Goal: Task Accomplishment & Management: Manage account settings

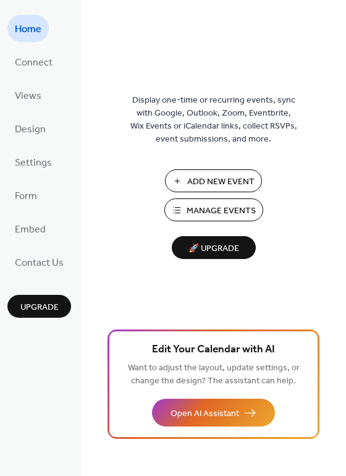
click at [184, 208] on button "Manage Events" at bounding box center [213, 209] width 99 height 23
click at [31, 92] on span "Views" at bounding box center [28, 97] width 27 height 20
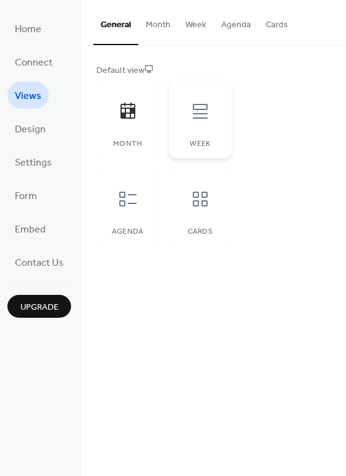
click at [203, 113] on icon at bounding box center [200, 111] width 15 height 15
click at [129, 198] on icon at bounding box center [128, 199] width 20 height 20
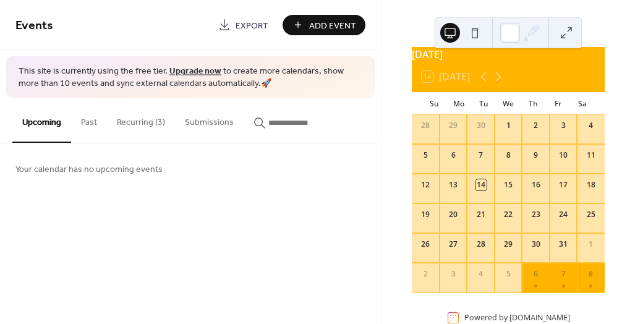
scroll to position [11, 0]
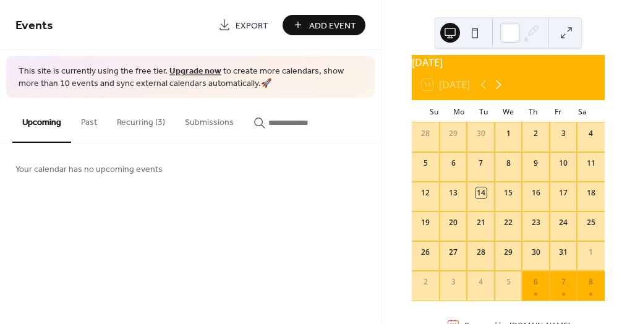
click at [500, 92] on icon at bounding box center [498, 84] width 15 height 15
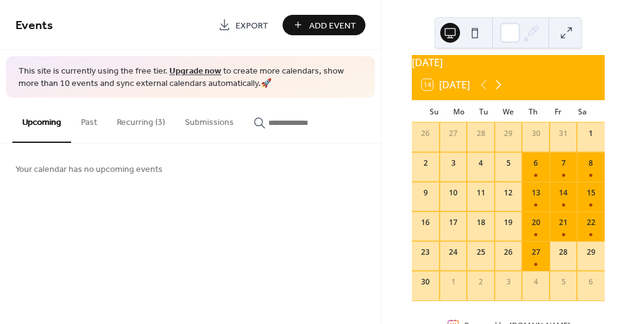
click at [500, 92] on icon at bounding box center [498, 84] width 15 height 15
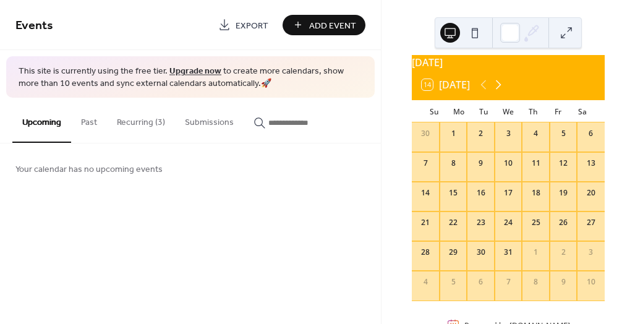
click at [500, 92] on icon at bounding box center [498, 84] width 15 height 15
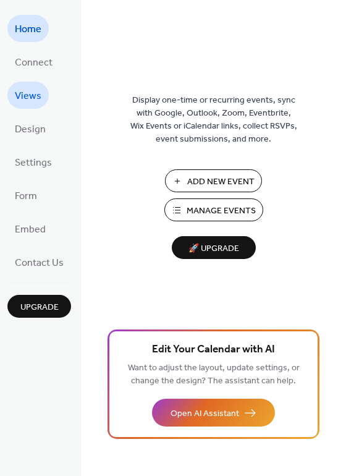
click at [15, 92] on span "Views" at bounding box center [28, 97] width 27 height 20
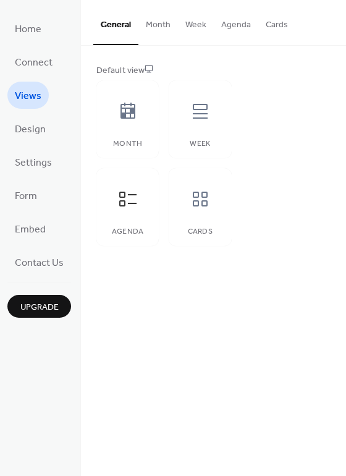
click at [271, 25] on button "Cards" at bounding box center [276, 22] width 37 height 44
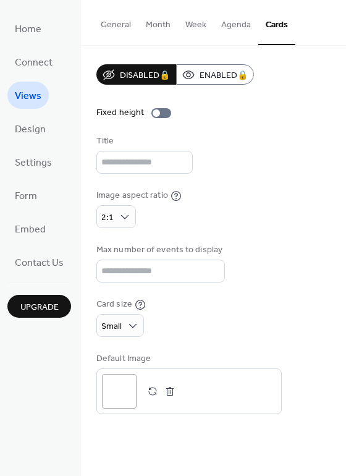
click at [239, 28] on button "Agenda" at bounding box center [236, 22] width 45 height 44
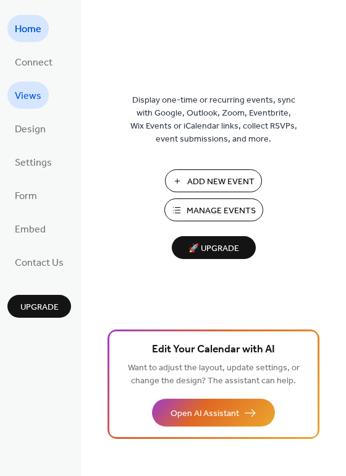
click at [30, 97] on span "Views" at bounding box center [28, 97] width 27 height 20
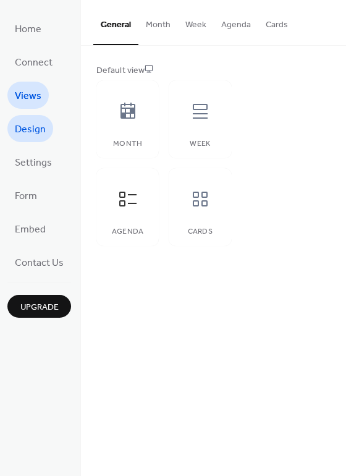
click at [27, 135] on span "Design" at bounding box center [30, 130] width 31 height 20
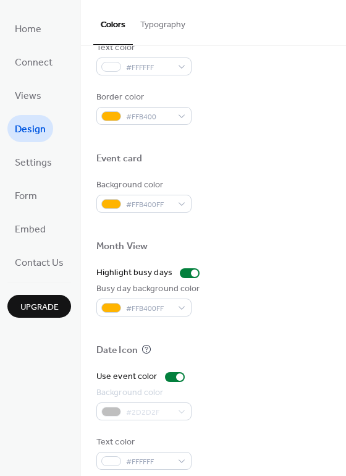
scroll to position [529, 0]
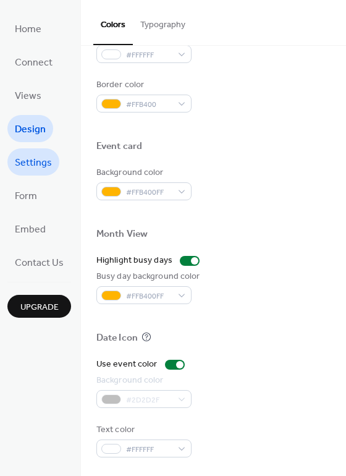
click at [32, 164] on span "Settings" at bounding box center [33, 163] width 37 height 20
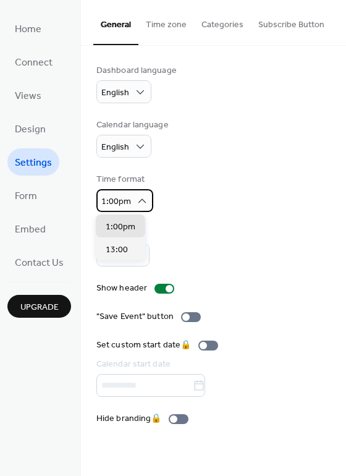
click at [123, 198] on span "1:00pm" at bounding box center [116, 202] width 30 height 17
click at [213, 198] on div "Time format 1:00pm" at bounding box center [213, 192] width 234 height 39
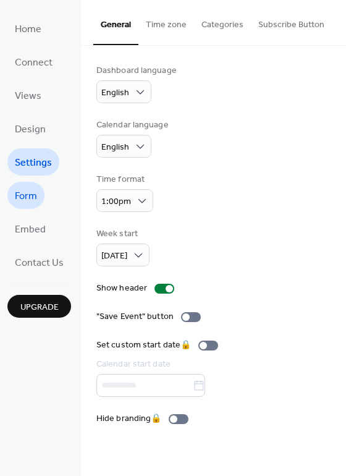
click at [31, 193] on span "Form" at bounding box center [26, 197] width 22 height 20
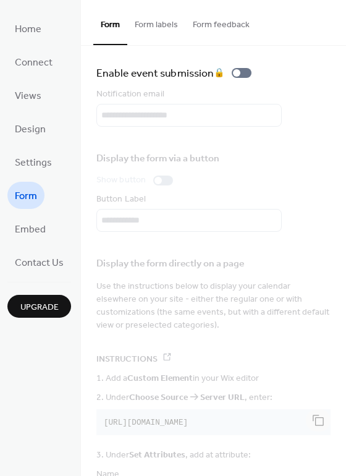
scroll to position [15, 0]
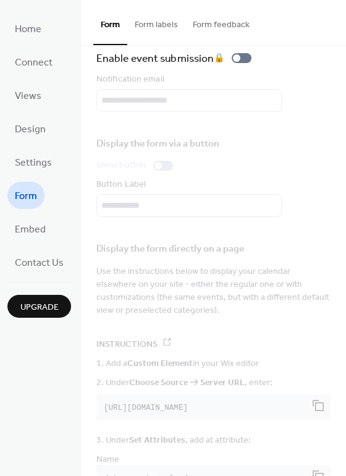
click at [158, 25] on button "Form labels" at bounding box center [156, 22] width 58 height 44
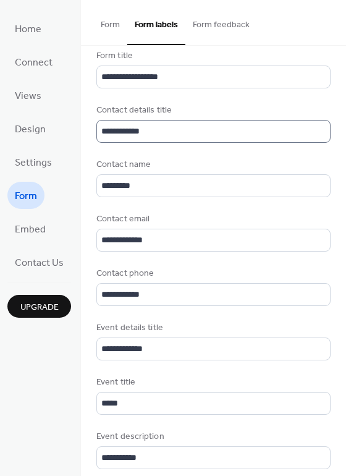
scroll to position [1, 0]
click at [105, 25] on button "Form" at bounding box center [110, 22] width 34 height 44
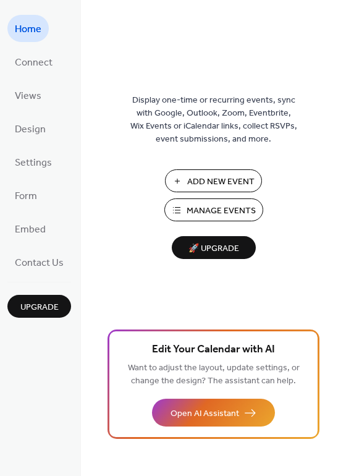
click at [227, 213] on span "Manage Events" at bounding box center [221, 211] width 69 height 13
click at [38, 163] on span "Settings" at bounding box center [33, 163] width 37 height 20
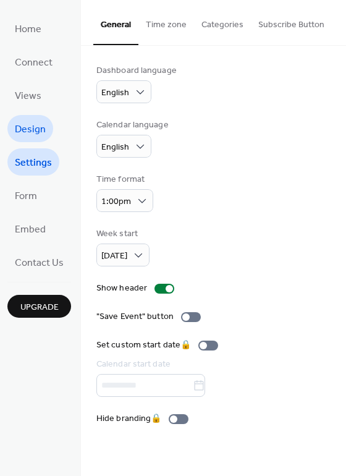
click at [27, 126] on span "Design" at bounding box center [30, 130] width 31 height 20
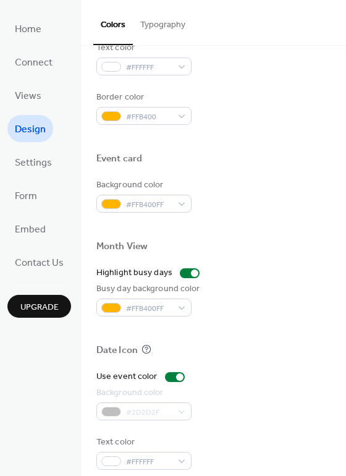
scroll to position [529, 0]
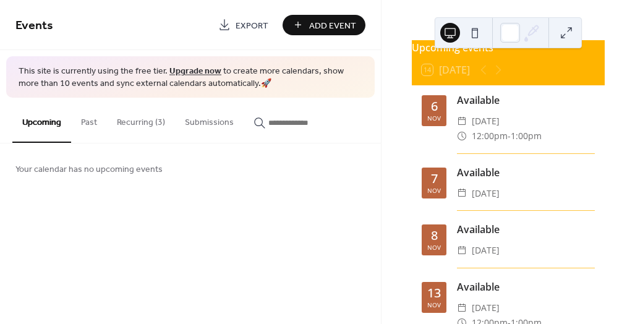
scroll to position [24, 0]
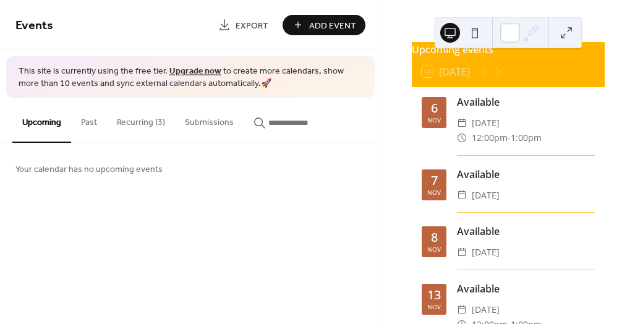
click at [130, 123] on button "Recurring (3)" at bounding box center [141, 120] width 68 height 44
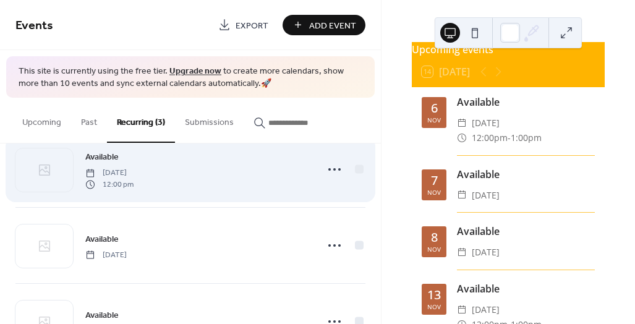
scroll to position [27, 0]
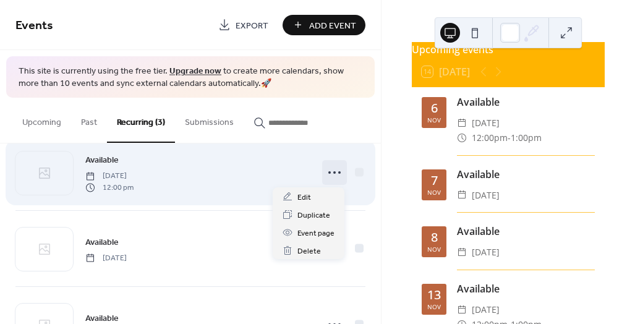
click at [328, 171] on icon at bounding box center [335, 173] width 20 height 20
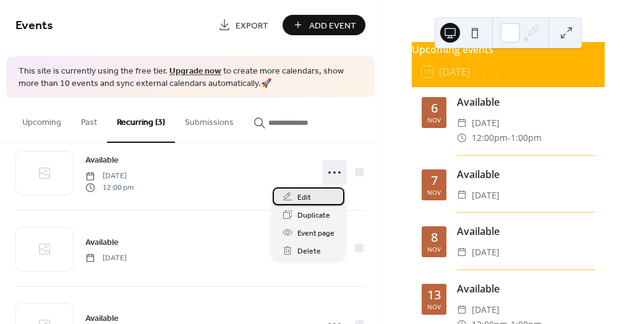
click at [315, 197] on div "Edit" at bounding box center [309, 196] width 72 height 18
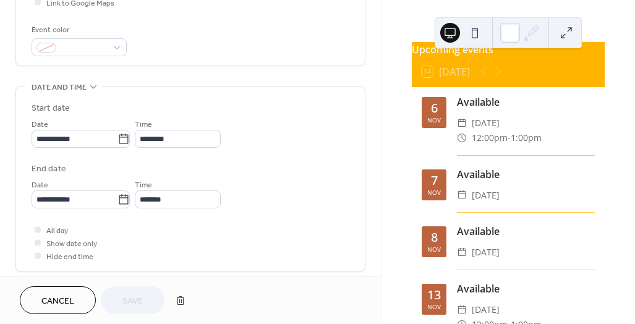
scroll to position [316, 0]
click at [51, 245] on span "Show date only" at bounding box center [71, 244] width 51 height 13
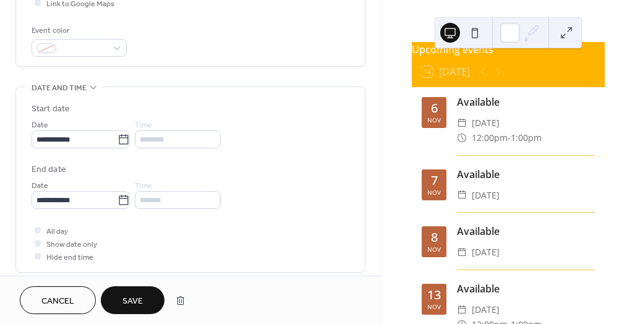
click at [139, 298] on span "Save" at bounding box center [132, 301] width 20 height 13
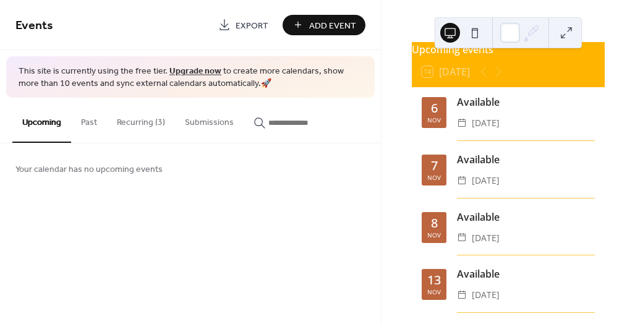
click at [140, 121] on button "Recurring (3)" at bounding box center [141, 120] width 68 height 44
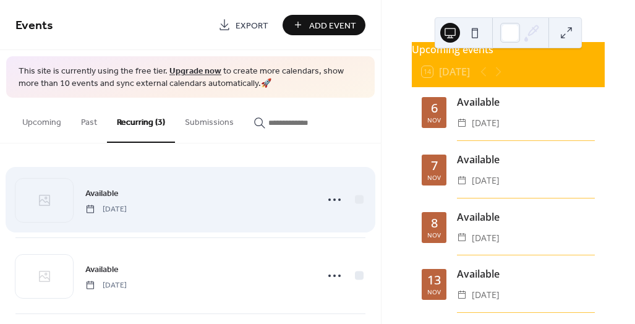
click at [188, 197] on div "Available Thursday, November 6, 2025" at bounding box center [197, 200] width 224 height 28
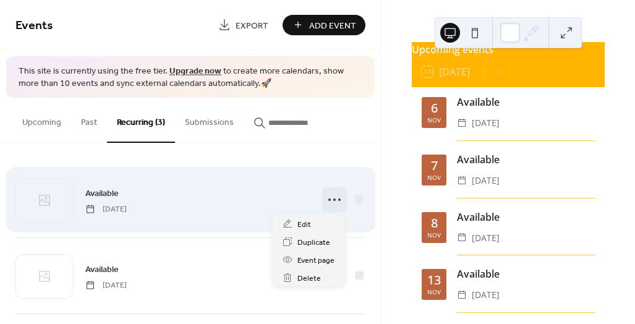
click at [330, 201] on icon at bounding box center [335, 200] width 20 height 20
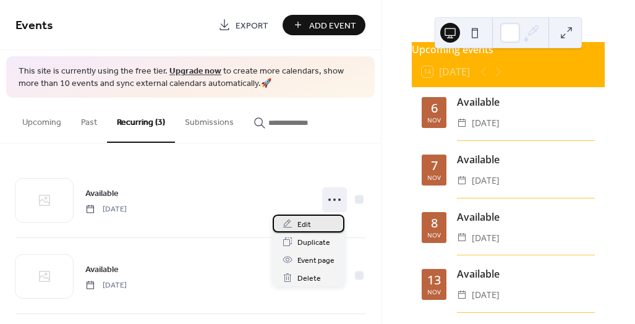
click at [314, 223] on div "Edit" at bounding box center [309, 224] width 72 height 18
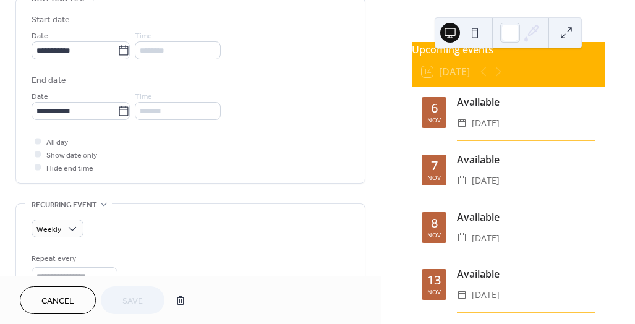
scroll to position [403, 0]
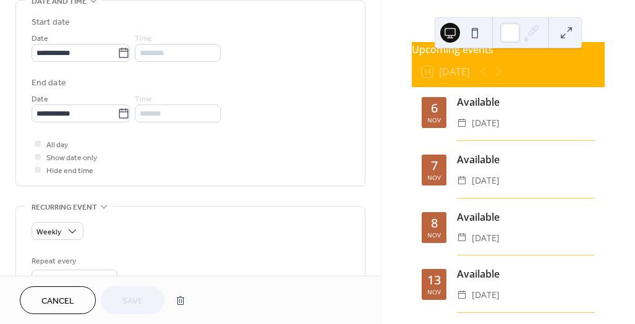
click at [37, 142] on div at bounding box center [38, 143] width 6 height 6
click at [38, 142] on div at bounding box center [38, 143] width 6 height 6
click at [144, 137] on div "All day Show date only Hide end time" at bounding box center [191, 156] width 318 height 39
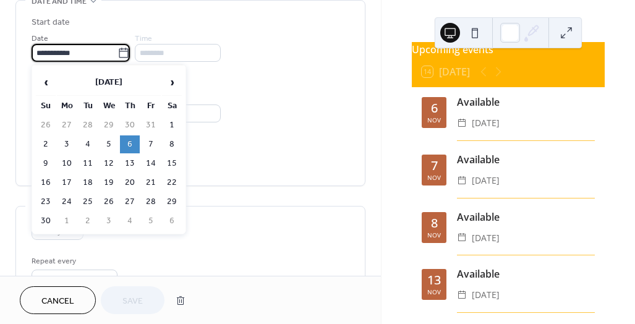
click at [75, 57] on input "**********" at bounding box center [75, 53] width 86 height 18
click at [299, 111] on div "**********" at bounding box center [191, 107] width 318 height 31
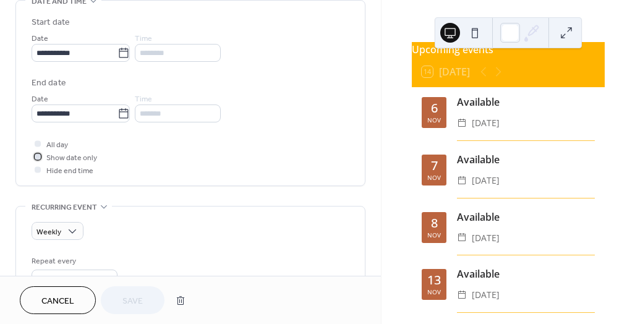
click at [38, 156] on icon at bounding box center [38, 157] width 4 height 4
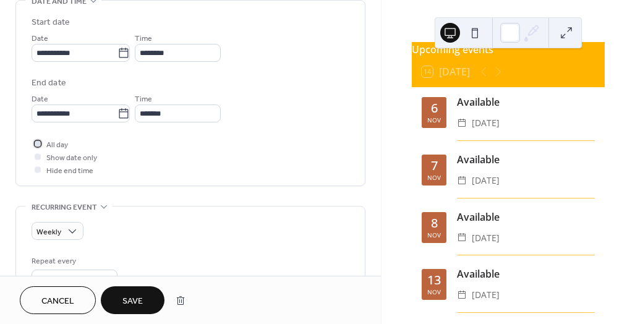
click at [35, 143] on div at bounding box center [38, 143] width 6 height 6
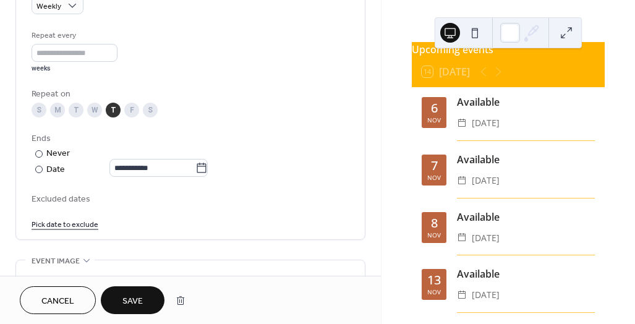
scroll to position [629, 0]
click at [140, 295] on span "Save" at bounding box center [132, 301] width 20 height 13
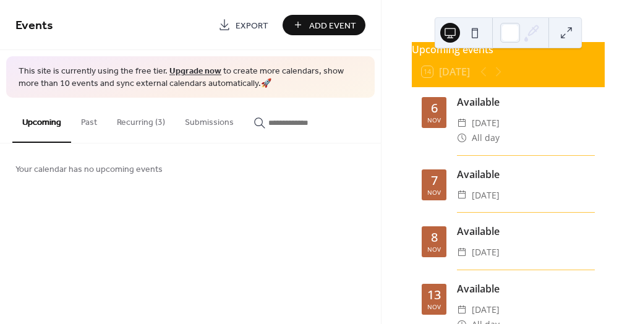
click at [145, 122] on button "Recurring (3)" at bounding box center [141, 120] width 68 height 44
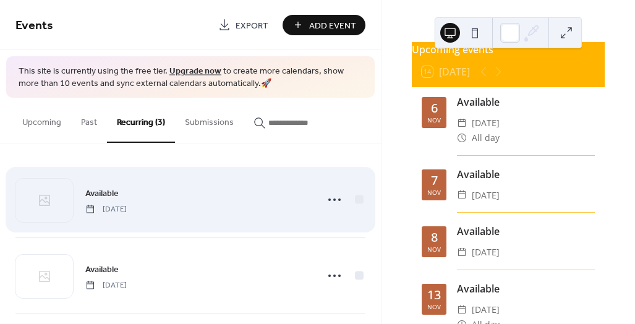
click at [151, 199] on div "Available Thursday, November 6, 2025" at bounding box center [197, 200] width 224 height 28
click at [334, 200] on icon at bounding box center [335, 200] width 20 height 20
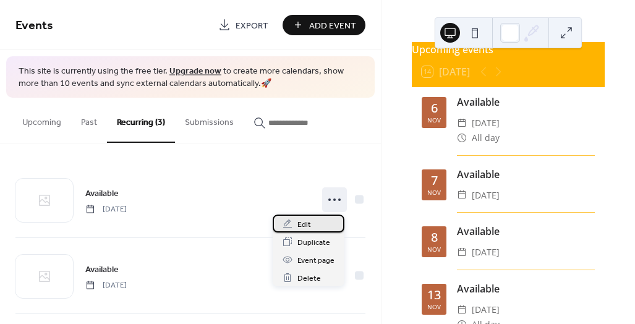
click at [314, 223] on div "Edit" at bounding box center [309, 224] width 72 height 18
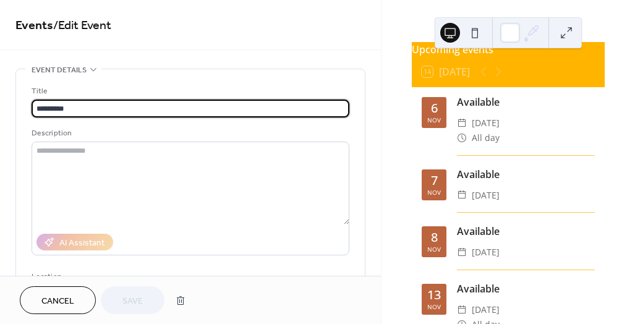
type input "**********"
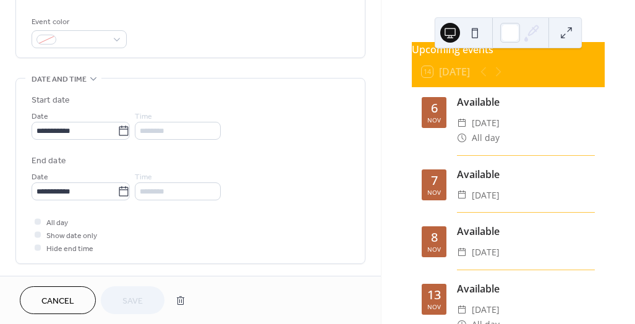
scroll to position [333, 0]
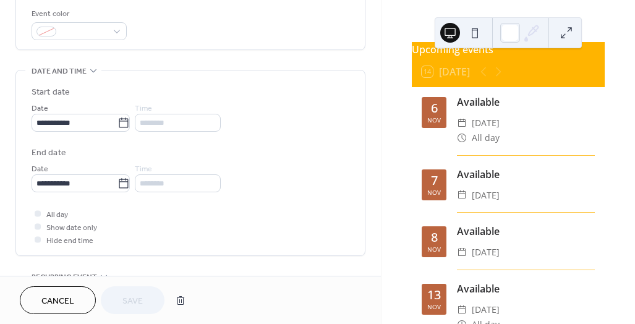
click at [167, 128] on div "********" at bounding box center [178, 123] width 86 height 18
click at [166, 119] on div "********" at bounding box center [178, 123] width 86 height 18
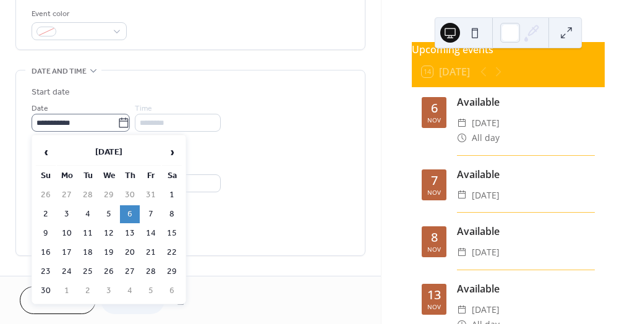
click at [125, 124] on icon at bounding box center [123, 123] width 12 height 12
click at [117, 124] on input "**********" at bounding box center [75, 123] width 86 height 18
click at [169, 121] on div "********" at bounding box center [178, 123] width 86 height 18
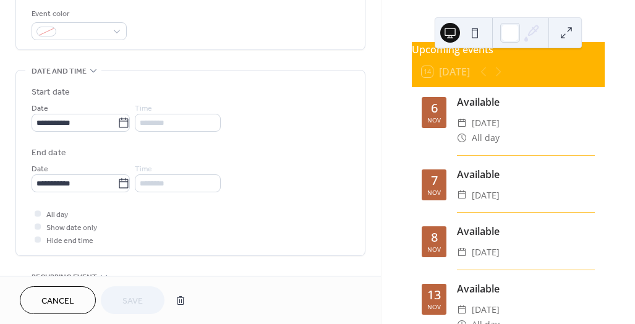
click at [38, 226] on div at bounding box center [38, 226] width 6 height 6
click at [130, 200] on div "**********" at bounding box center [191, 166] width 318 height 160
click at [38, 214] on icon at bounding box center [38, 213] width 4 height 4
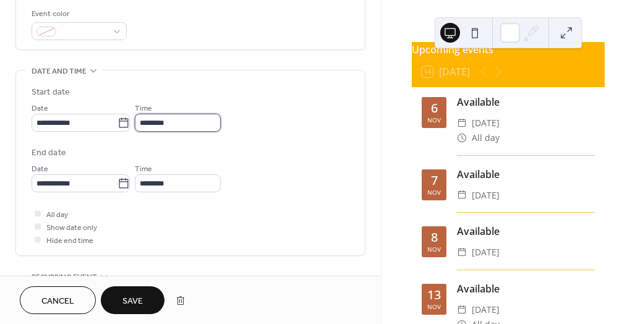
click at [184, 125] on input "********" at bounding box center [178, 123] width 86 height 18
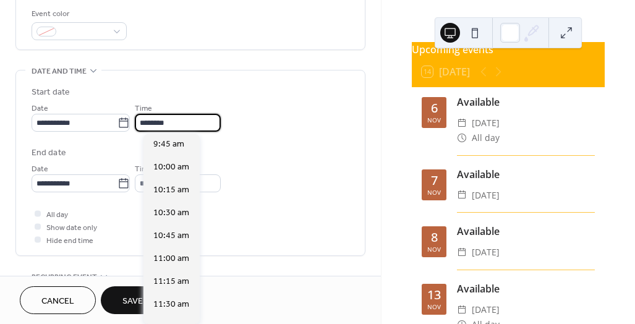
scroll to position [895, 0]
click at [180, 166] on span "10:00 am" at bounding box center [171, 166] width 36 height 13
type input "********"
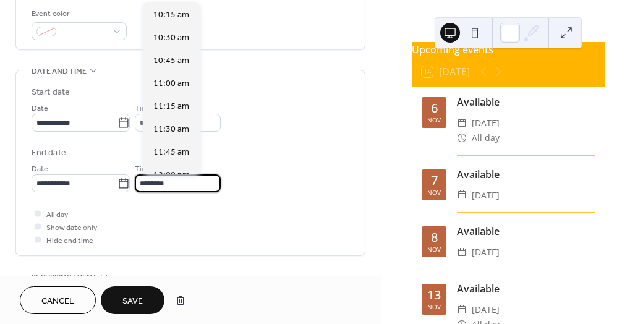
click at [183, 186] on input "********" at bounding box center [178, 183] width 86 height 18
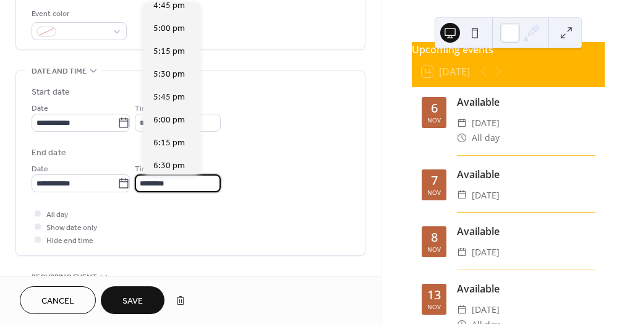
scroll to position [601, 0]
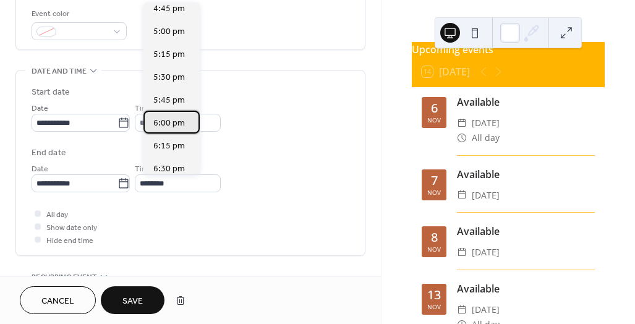
click at [169, 123] on span "6:00 pm" at bounding box center [169, 123] width 32 height 13
type input "*******"
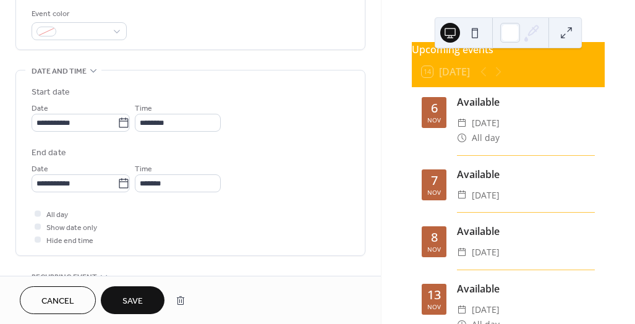
click at [137, 297] on span "Save" at bounding box center [132, 301] width 20 height 13
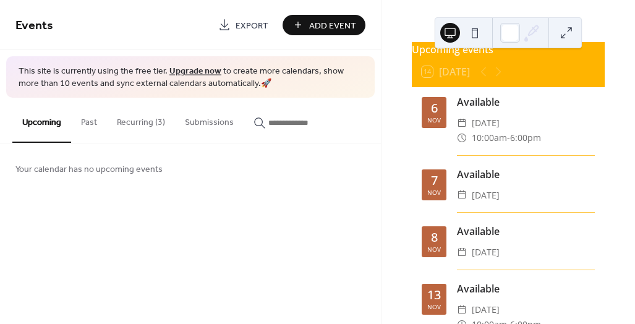
click at [140, 124] on button "Recurring (3)" at bounding box center [141, 120] width 68 height 44
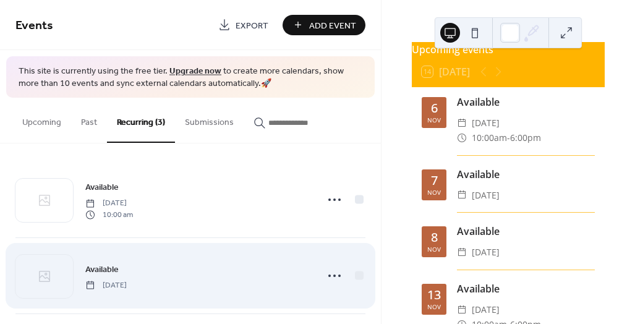
click at [173, 271] on div "Available Friday, November 7, 2025" at bounding box center [197, 276] width 224 height 28
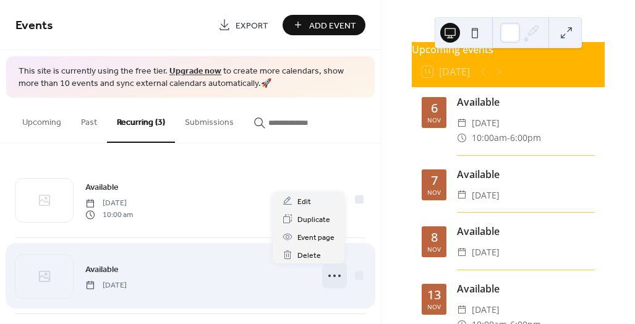
click at [333, 276] on circle at bounding box center [334, 276] width 2 height 2
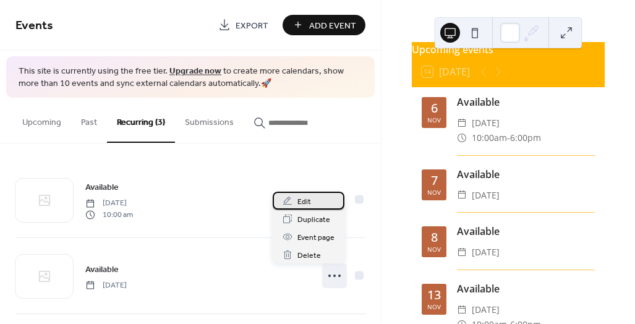
click at [315, 200] on div "Edit" at bounding box center [309, 201] width 72 height 18
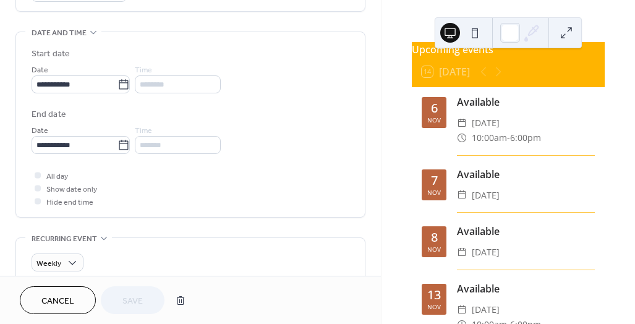
scroll to position [372, 0]
click at [39, 186] on icon at bounding box center [37, 187] width 3 height 2
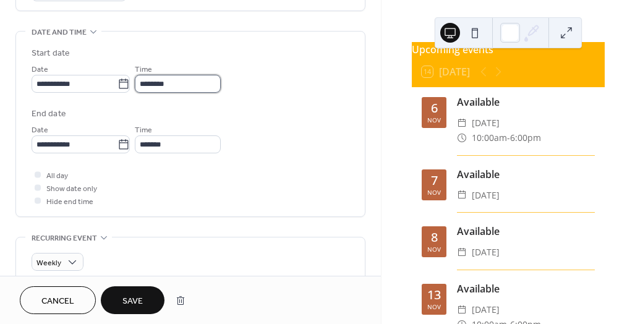
click at [179, 83] on input "********" at bounding box center [178, 84] width 86 height 18
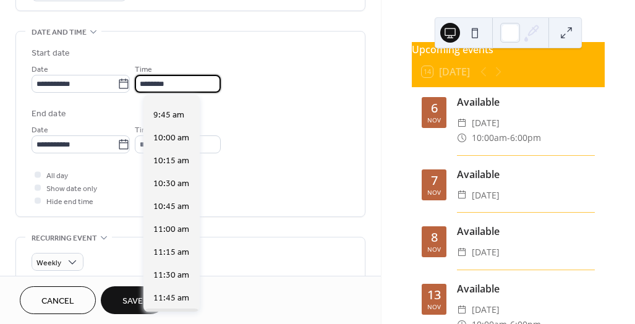
scroll to position [881, 0]
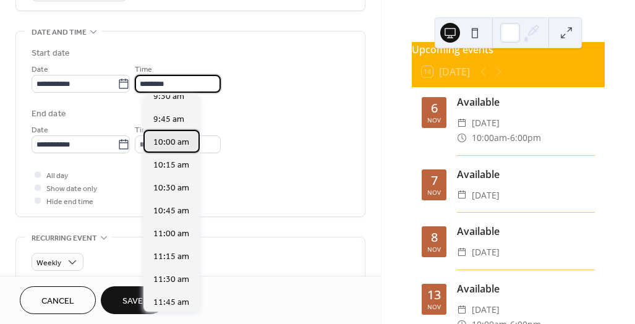
click at [168, 143] on span "10:00 am" at bounding box center [171, 142] width 36 height 13
type input "********"
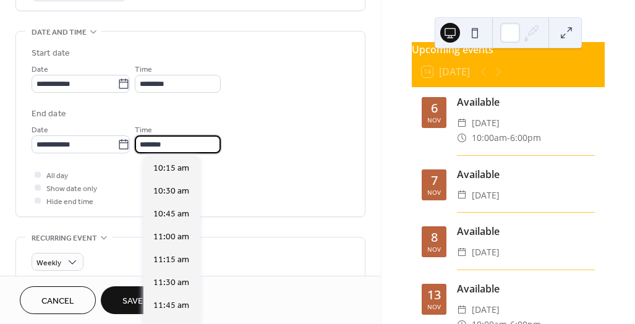
click at [179, 145] on input "*******" at bounding box center [178, 144] width 86 height 18
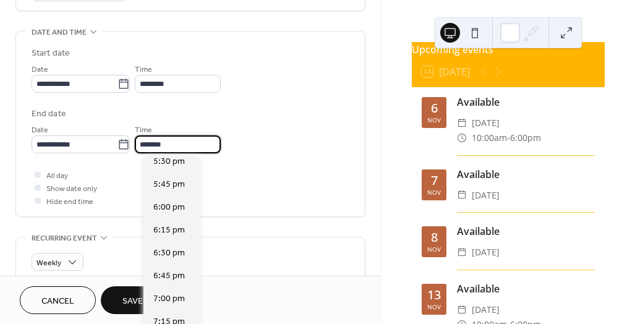
scroll to position [673, 0]
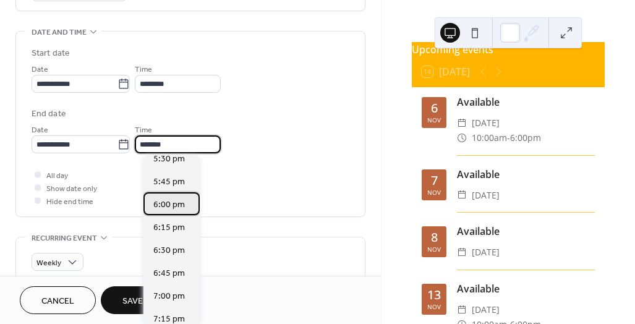
click at [166, 208] on span "6:00 pm" at bounding box center [169, 204] width 32 height 13
type input "*******"
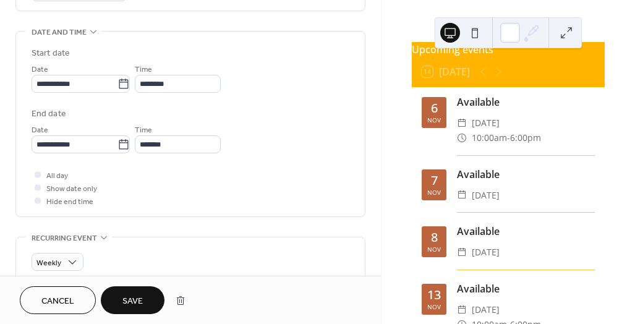
click at [140, 299] on span "Save" at bounding box center [132, 301] width 20 height 13
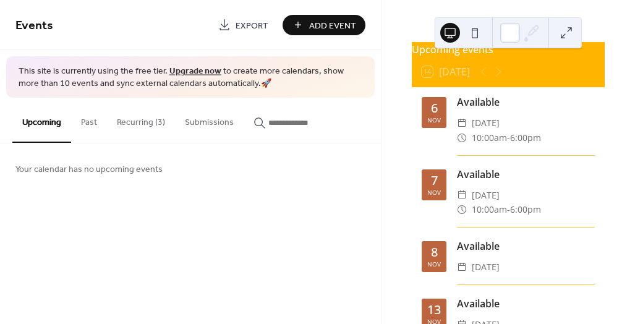
click at [143, 124] on button "Recurring (3)" at bounding box center [141, 120] width 68 height 44
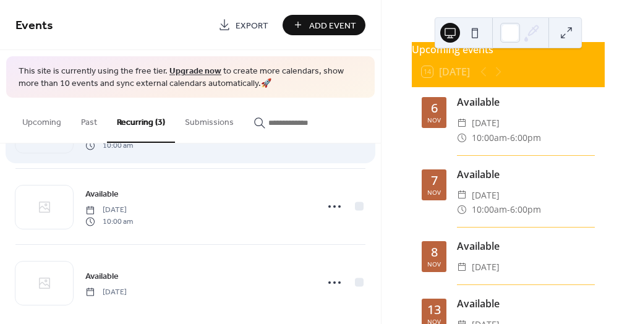
scroll to position [84, 0]
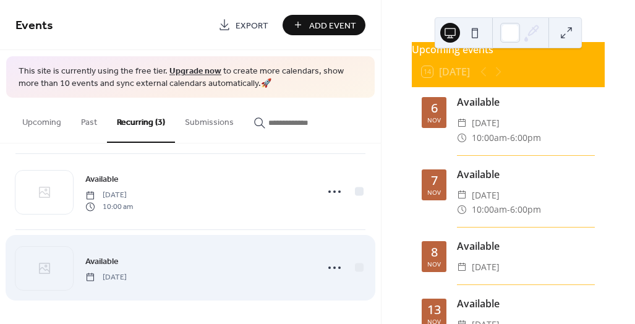
click at [127, 271] on span "[DATE]" at bounding box center [105, 276] width 41 height 11
click at [105, 258] on span "Available" at bounding box center [101, 261] width 33 height 13
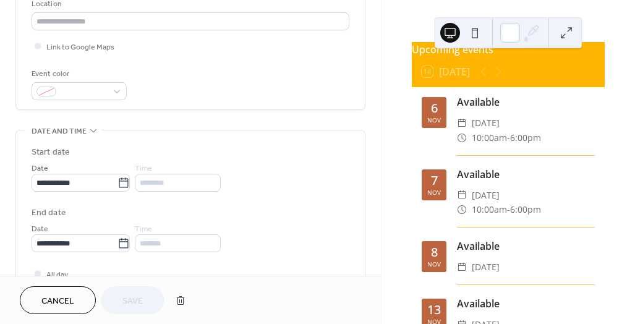
scroll to position [307, 0]
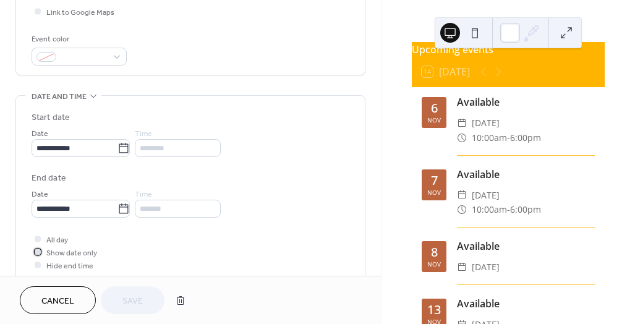
click at [38, 252] on icon at bounding box center [37, 251] width 3 height 2
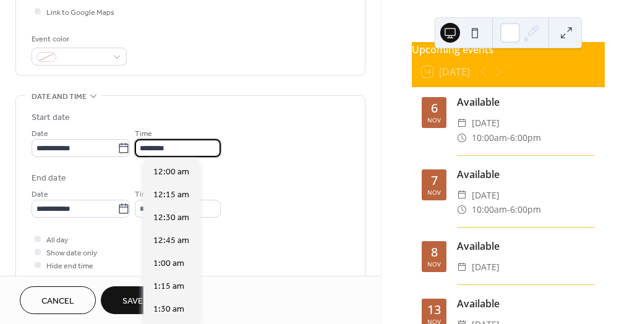
click at [178, 145] on input "********" at bounding box center [178, 148] width 86 height 18
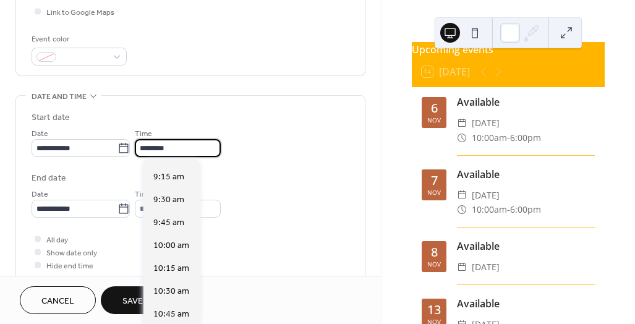
scroll to position [879, 0]
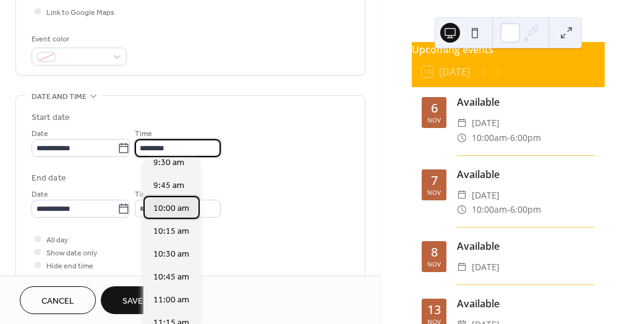
click at [166, 203] on span "10:00 am" at bounding box center [171, 208] width 36 height 13
type input "********"
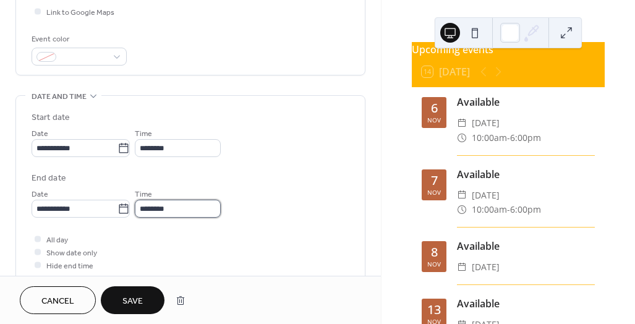
click at [191, 201] on input "********" at bounding box center [178, 209] width 86 height 18
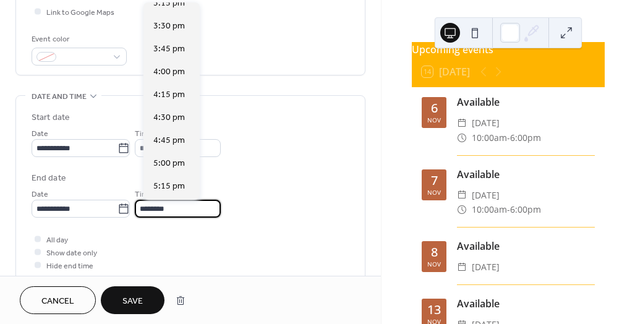
scroll to position [552, 0]
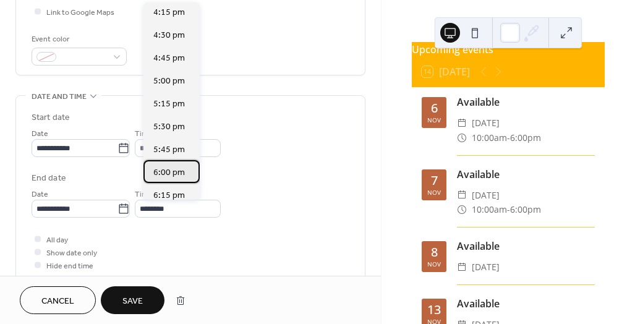
click at [172, 170] on span "6:00 pm" at bounding box center [169, 172] width 32 height 13
type input "*******"
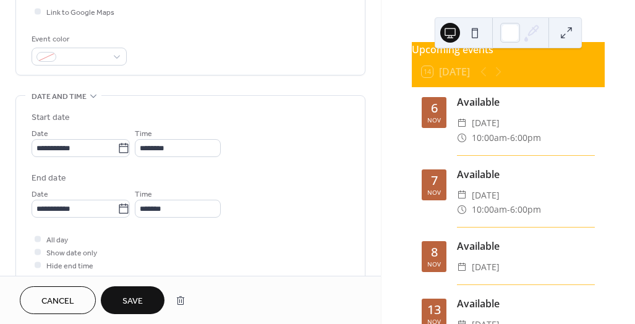
click at [142, 300] on span "Save" at bounding box center [132, 301] width 20 height 13
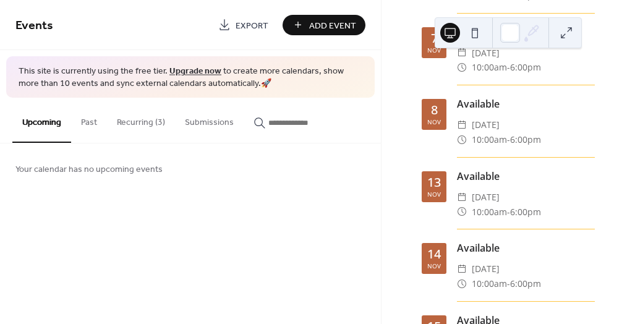
scroll to position [174, 0]
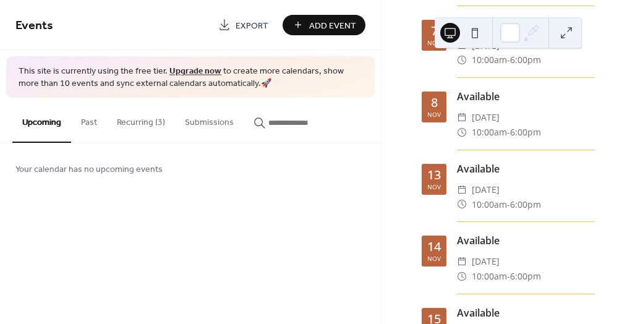
click at [564, 32] on button at bounding box center [567, 33] width 20 height 20
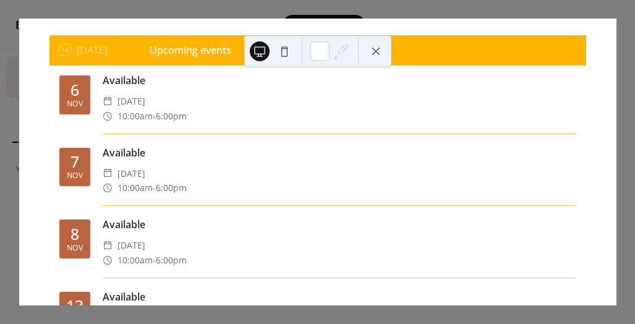
scroll to position [0, 0]
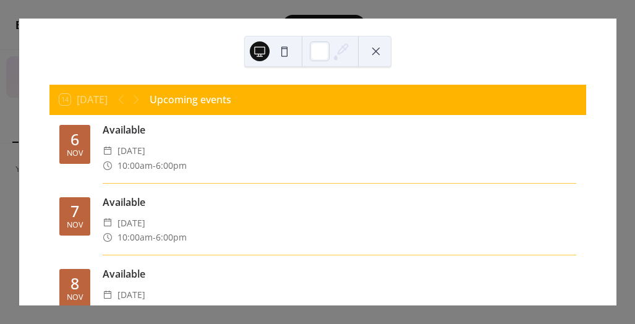
click at [137, 99] on div at bounding box center [129, 99] width 30 height 15
click at [327, 45] on div at bounding box center [320, 51] width 20 height 20
click at [376, 54] on button at bounding box center [376, 51] width 20 height 20
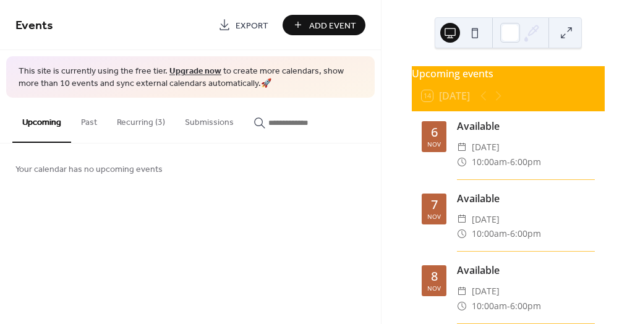
click at [214, 124] on button "Submissions" at bounding box center [209, 120] width 69 height 44
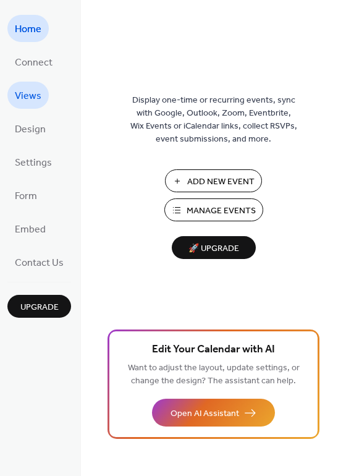
click at [32, 91] on span "Views" at bounding box center [28, 97] width 27 height 20
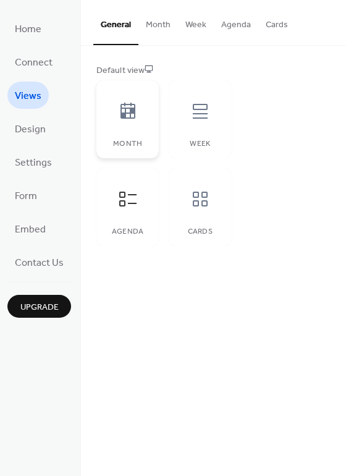
click at [130, 115] on icon at bounding box center [128, 111] width 20 height 20
click at [150, 25] on button "Month" at bounding box center [159, 22] width 40 height 44
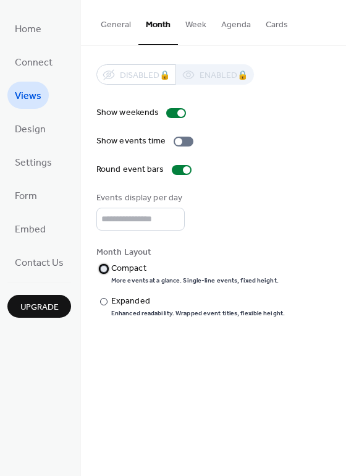
click at [106, 268] on div at bounding box center [103, 268] width 7 height 7
click at [177, 143] on div at bounding box center [178, 141] width 7 height 7
click at [186, 25] on button "Week" at bounding box center [196, 22] width 36 height 44
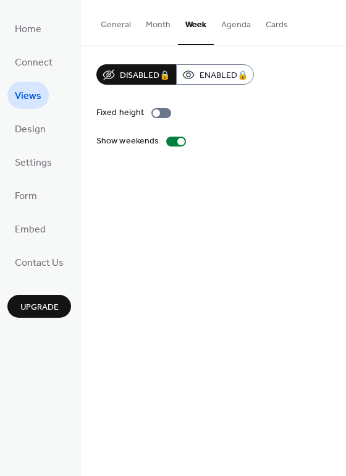
click at [192, 29] on button "Week" at bounding box center [196, 22] width 36 height 45
click at [199, 22] on button "Week" at bounding box center [196, 22] width 36 height 45
click at [228, 25] on button "Agenda" at bounding box center [236, 22] width 45 height 44
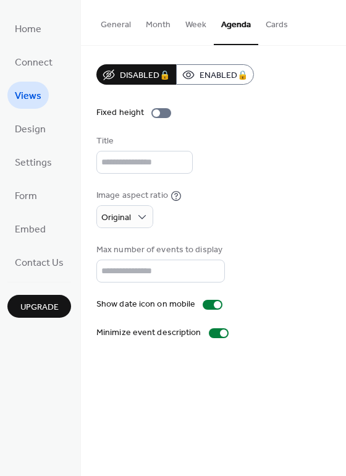
click at [156, 27] on button "Month" at bounding box center [159, 22] width 40 height 44
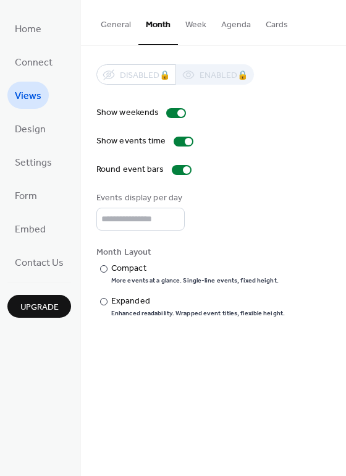
click at [120, 22] on button "General" at bounding box center [115, 22] width 45 height 44
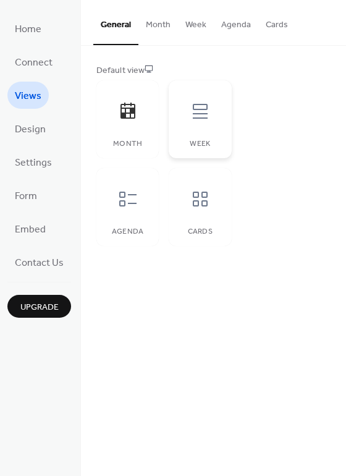
click at [197, 116] on icon at bounding box center [200, 111] width 20 height 20
click at [131, 202] on icon at bounding box center [128, 199] width 20 height 20
click at [43, 163] on span "Settings" at bounding box center [33, 163] width 37 height 20
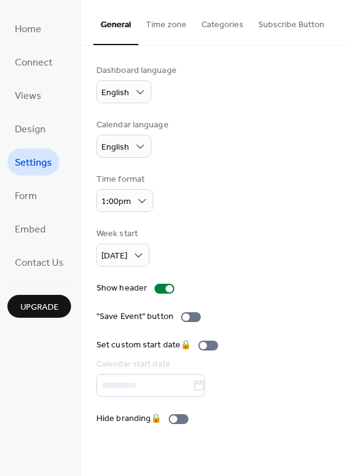
click at [213, 26] on button "Categories" at bounding box center [222, 22] width 57 height 44
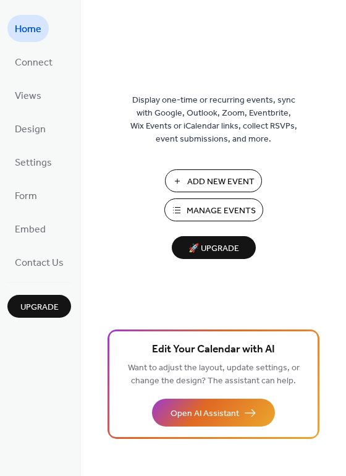
click at [223, 208] on span "Manage Events" at bounding box center [221, 211] width 69 height 13
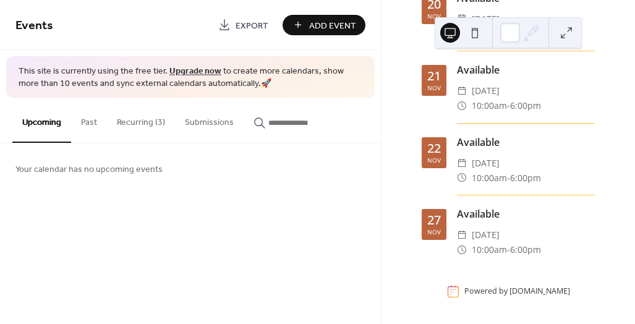
scroll to position [642, 0]
click at [189, 71] on link "Upgrade now" at bounding box center [195, 71] width 52 height 17
